Goal: Task Accomplishment & Management: Manage account settings

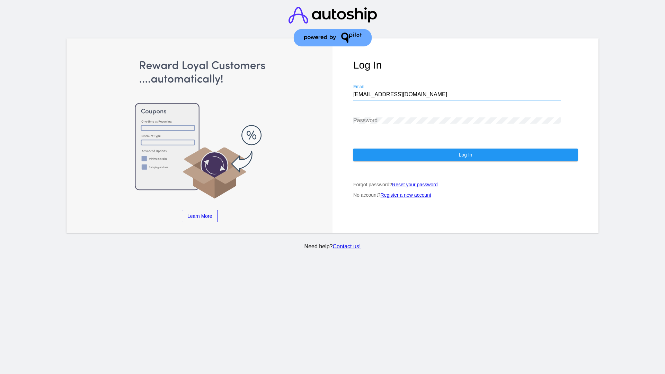
type input "[EMAIL_ADDRESS][DOMAIN_NAME]"
click at [465, 155] on span "Log In" at bounding box center [466, 155] width 14 height 6
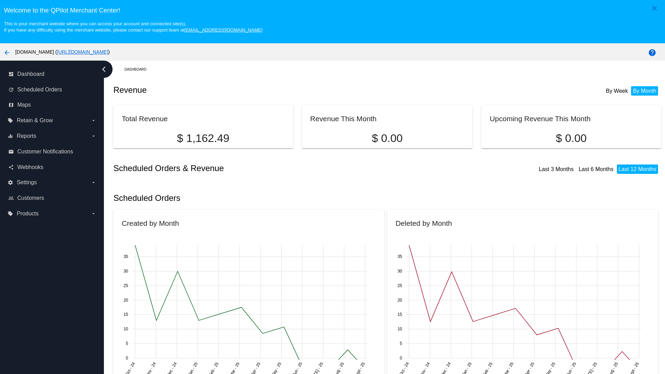
click at [52, 214] on label "local_offer Products arrow_drop_down" at bounding box center [52, 213] width 88 height 11
click at [0, 0] on input "local_offer Products arrow_drop_down" at bounding box center [0, 0] width 0 height 0
click at [32, 228] on span "Products" at bounding box center [31, 228] width 21 height 6
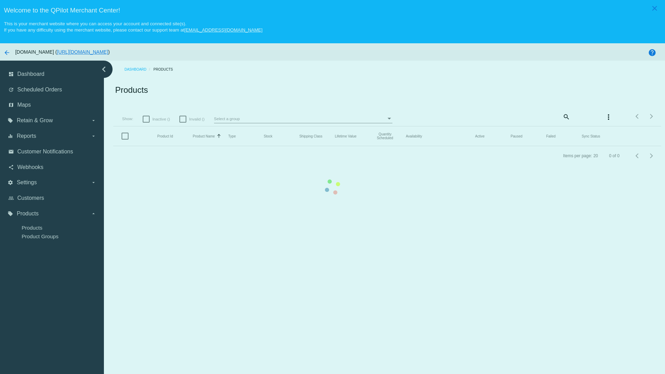
click at [157, 115] on span "Inactive ()" at bounding box center [162, 119] width 18 height 8
click at [146, 123] on input "Inactive ()" at bounding box center [146, 123] width 0 height 0
checkbox input "true"
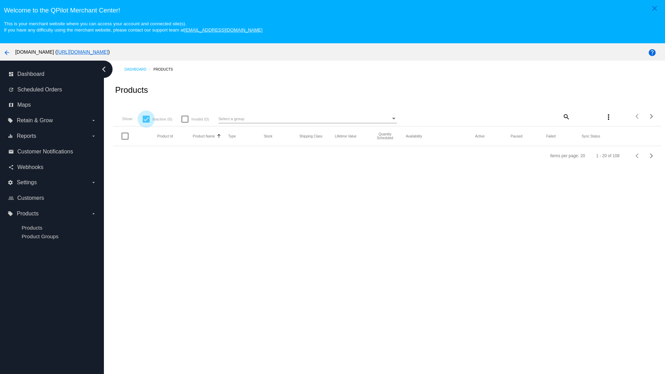
scroll to position [43, 0]
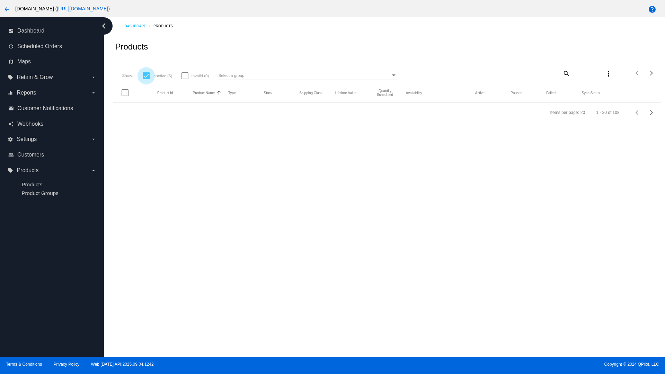
click at [566, 73] on mat-icon "search" at bounding box center [566, 73] width 8 height 11
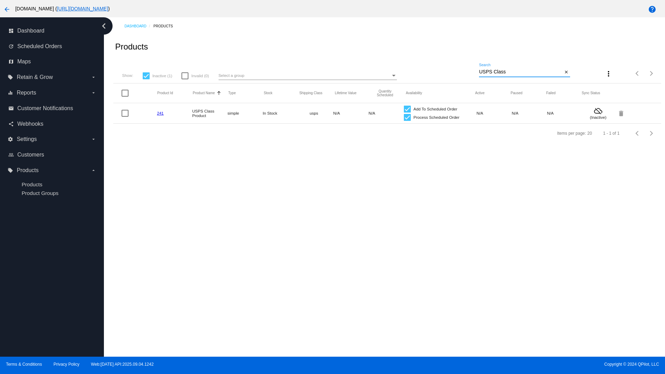
type input "Variable Enable"
